Goal: Information Seeking & Learning: Compare options

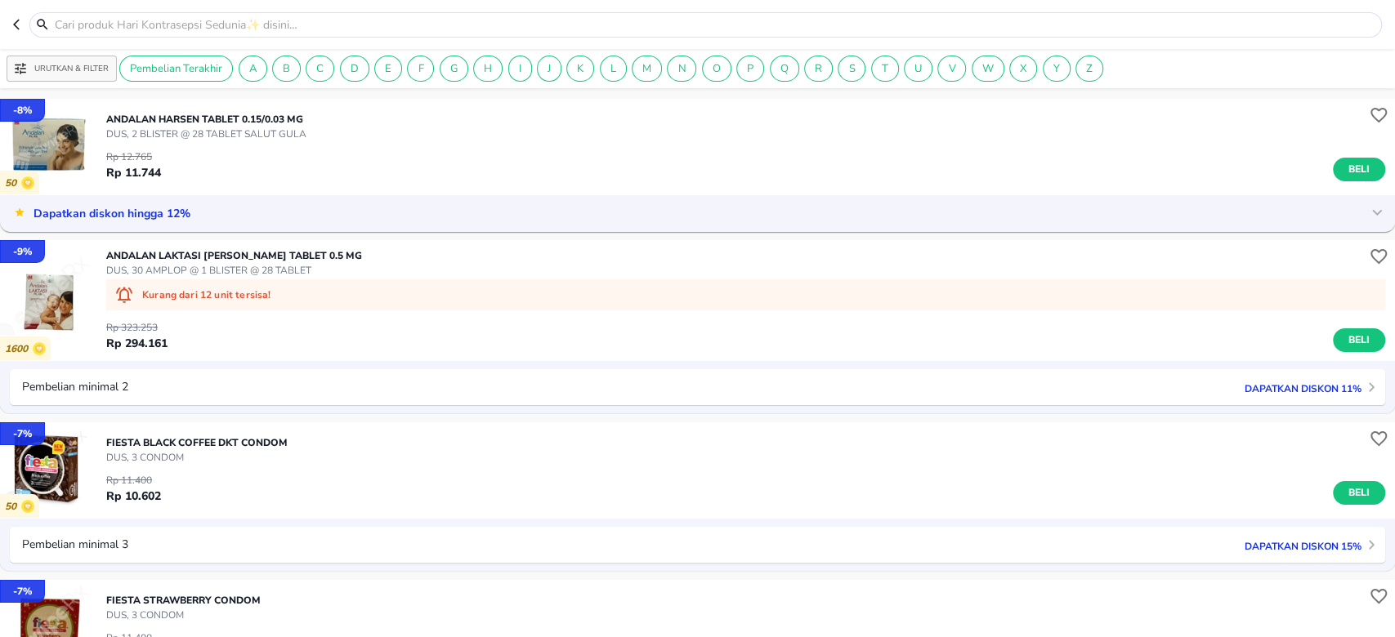
click at [51, 63] on p "Urutkan & Filter" at bounding box center [71, 69] width 74 height 12
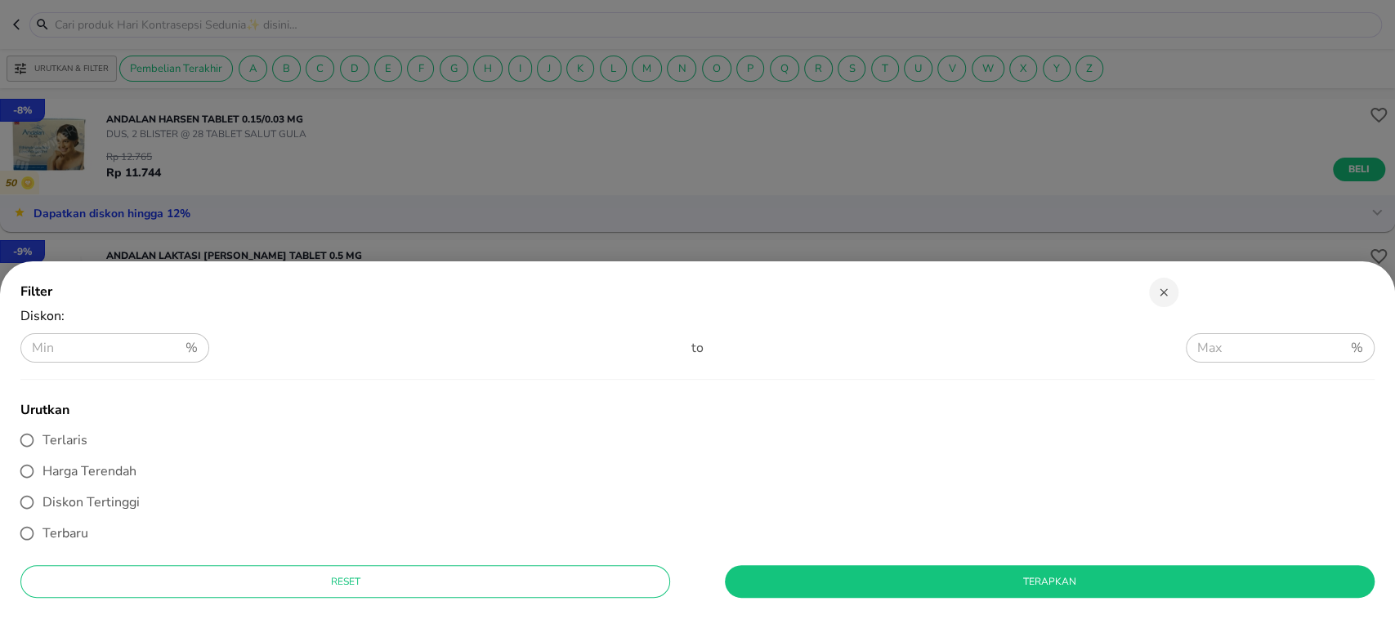
click at [68, 477] on span "Diskon Tertinggi" at bounding box center [90, 502] width 97 height 18
click at [42, 477] on input "Diskon Tertinggi" at bounding box center [26, 502] width 31 height 31
radio input "true"
click at [988, 477] on span "Terapkan" at bounding box center [1049, 582] width 623 height 17
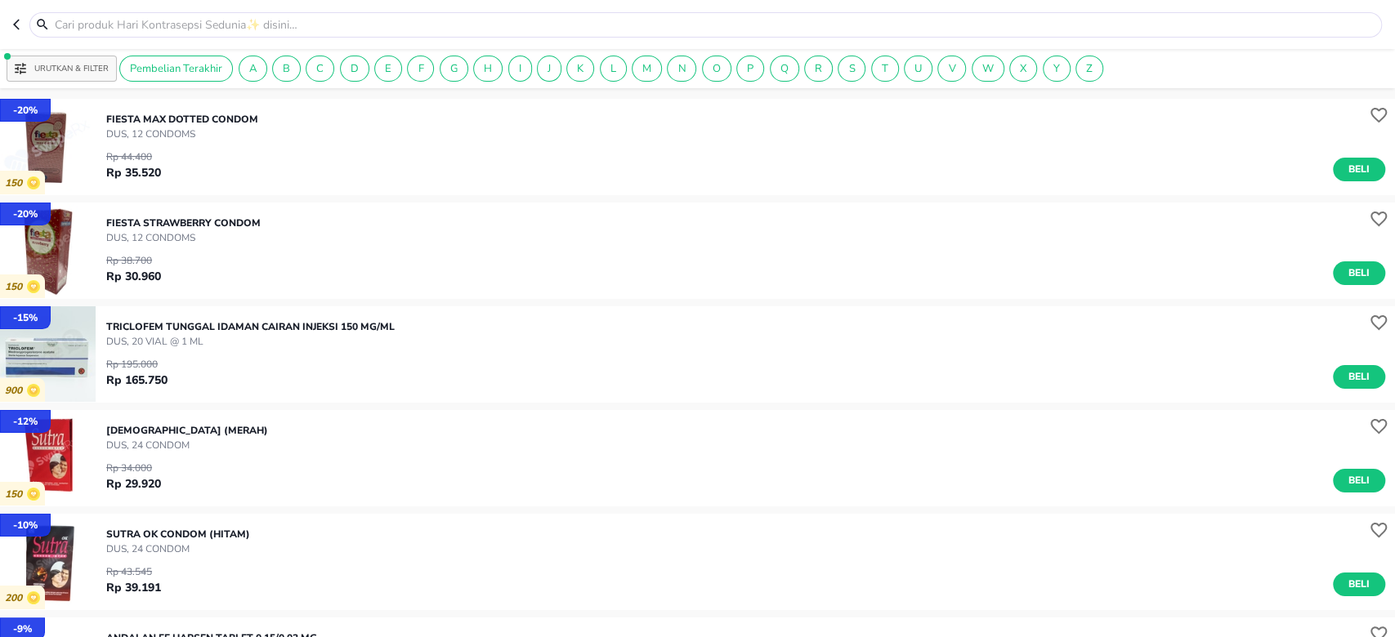
click at [48, 67] on p "Urutkan & Filter" at bounding box center [71, 69] width 74 height 12
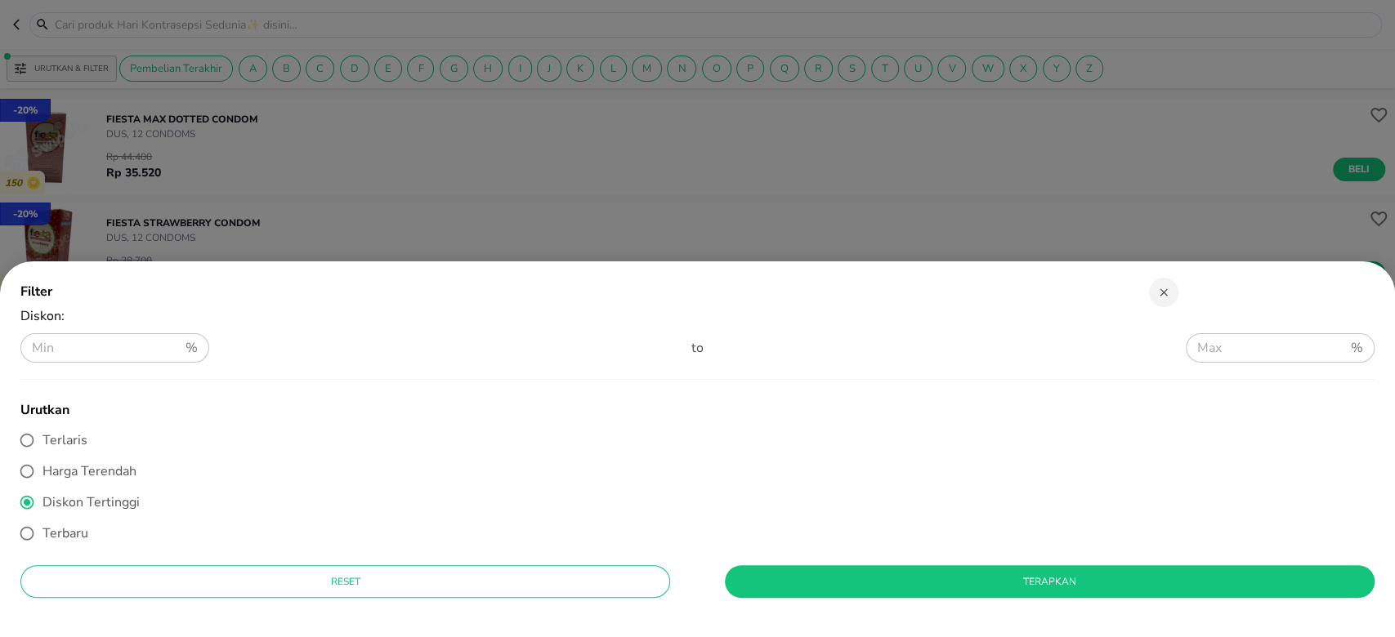
click at [57, 441] on span "Terlaris" at bounding box center [64, 440] width 45 height 18
click at [42, 441] on input "Terlaris" at bounding box center [26, 440] width 31 height 31
radio input "true"
click at [919, 477] on span "Terapkan" at bounding box center [1049, 582] width 623 height 17
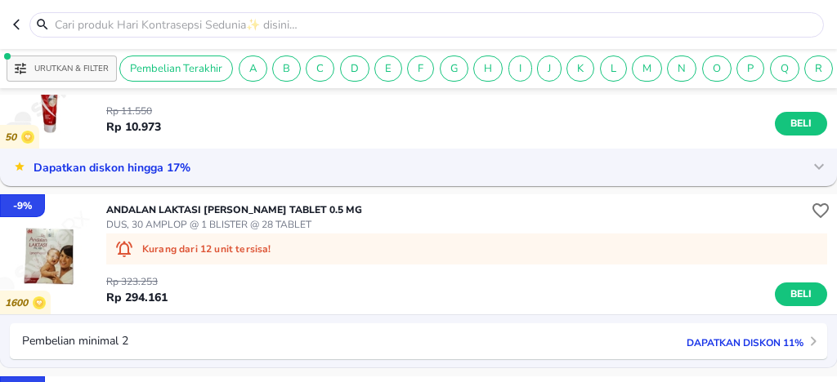
scroll to position [2353, 0]
